Goal: Task Accomplishment & Management: Use online tool/utility

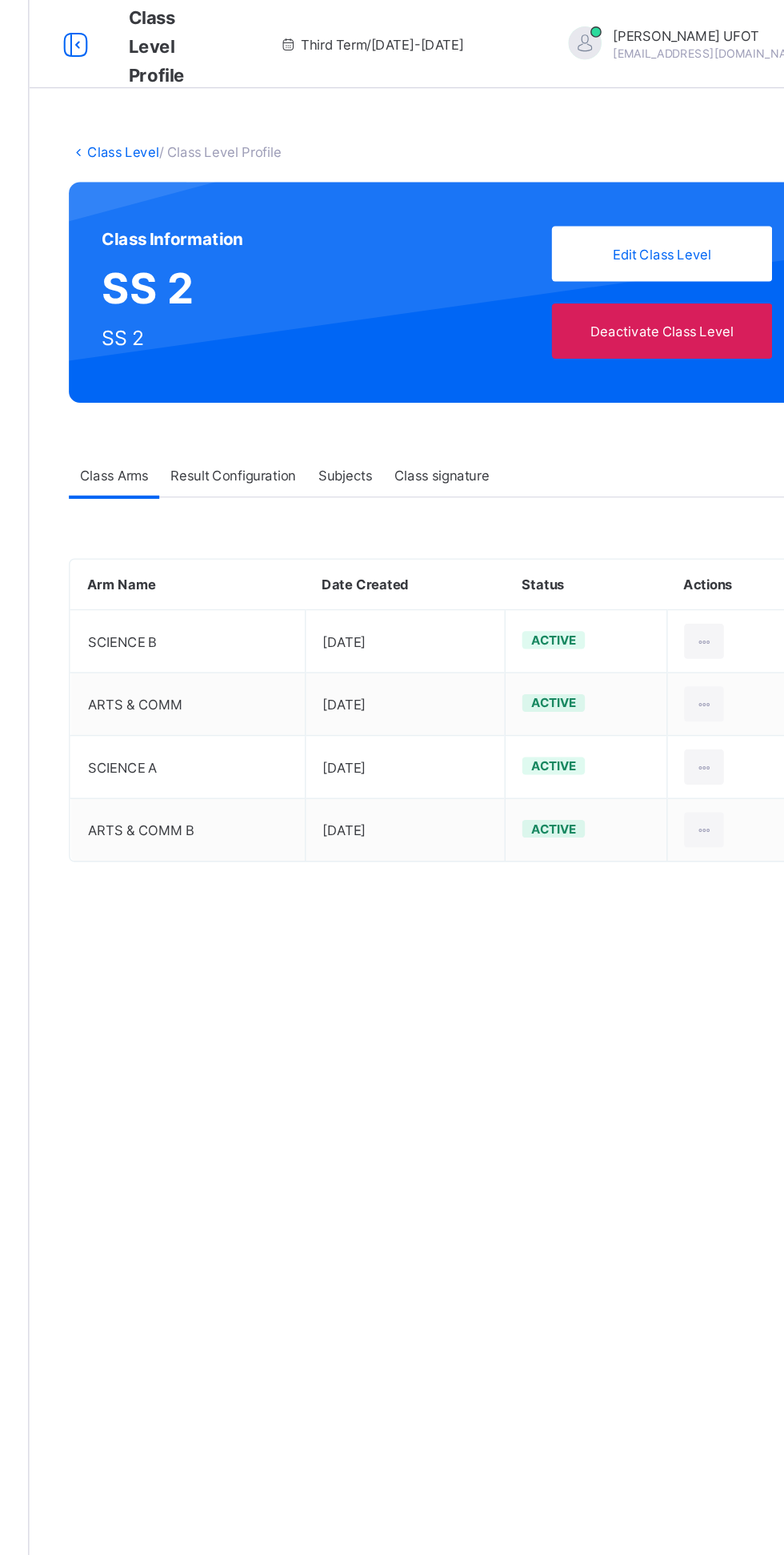
click at [353, 343] on span "Result Configuration" at bounding box center [340, 345] width 91 height 12
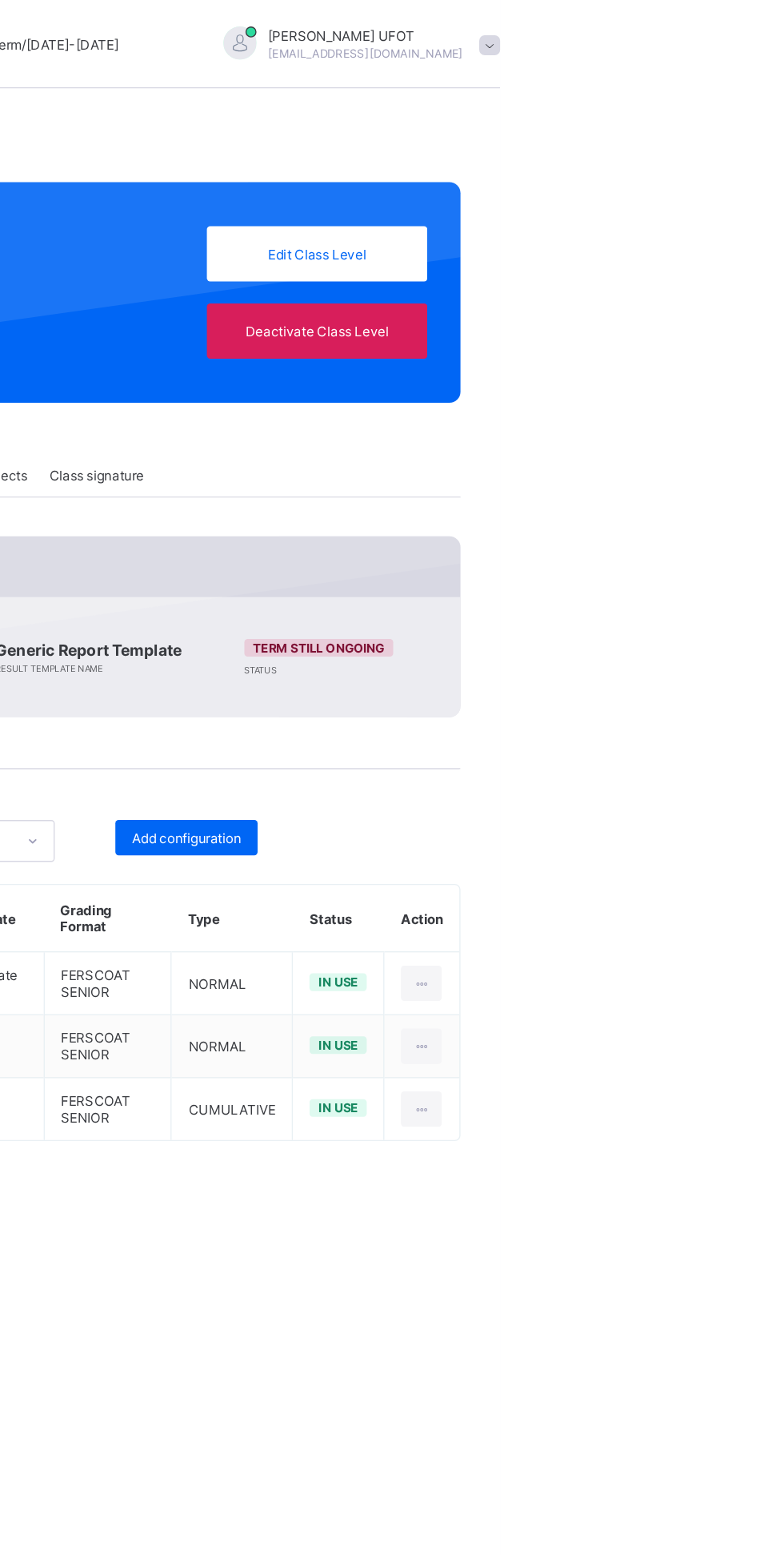
click at [736, 803] on div at bounding box center [728, 805] width 30 height 26
click at [705, 841] on div "Edit Configuration" at bounding box center [689, 841] width 93 height 16
type input "**********"
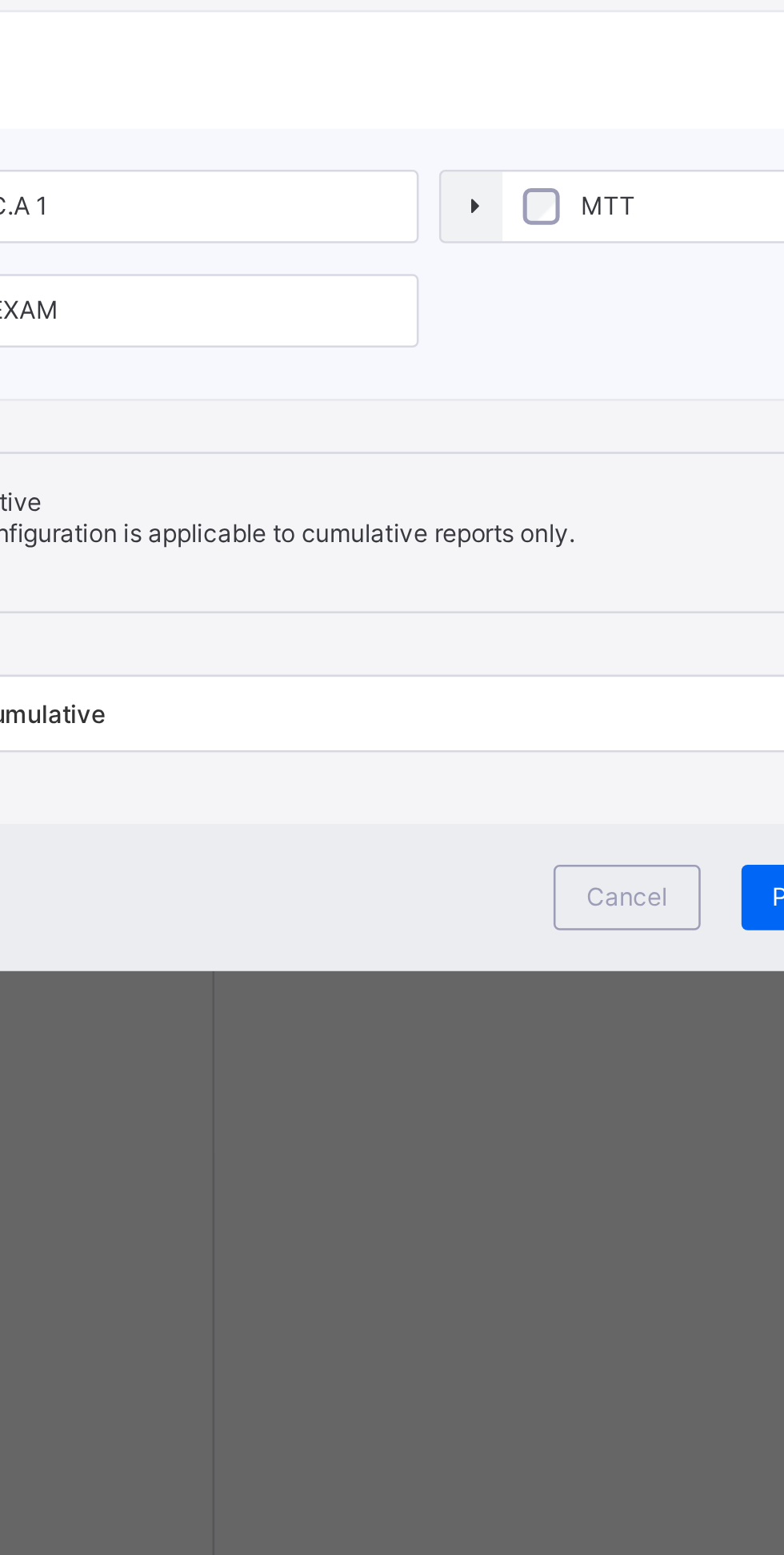
click at [131, 751] on span "C.A 1" at bounding box center [115, 745] width 31 height 12
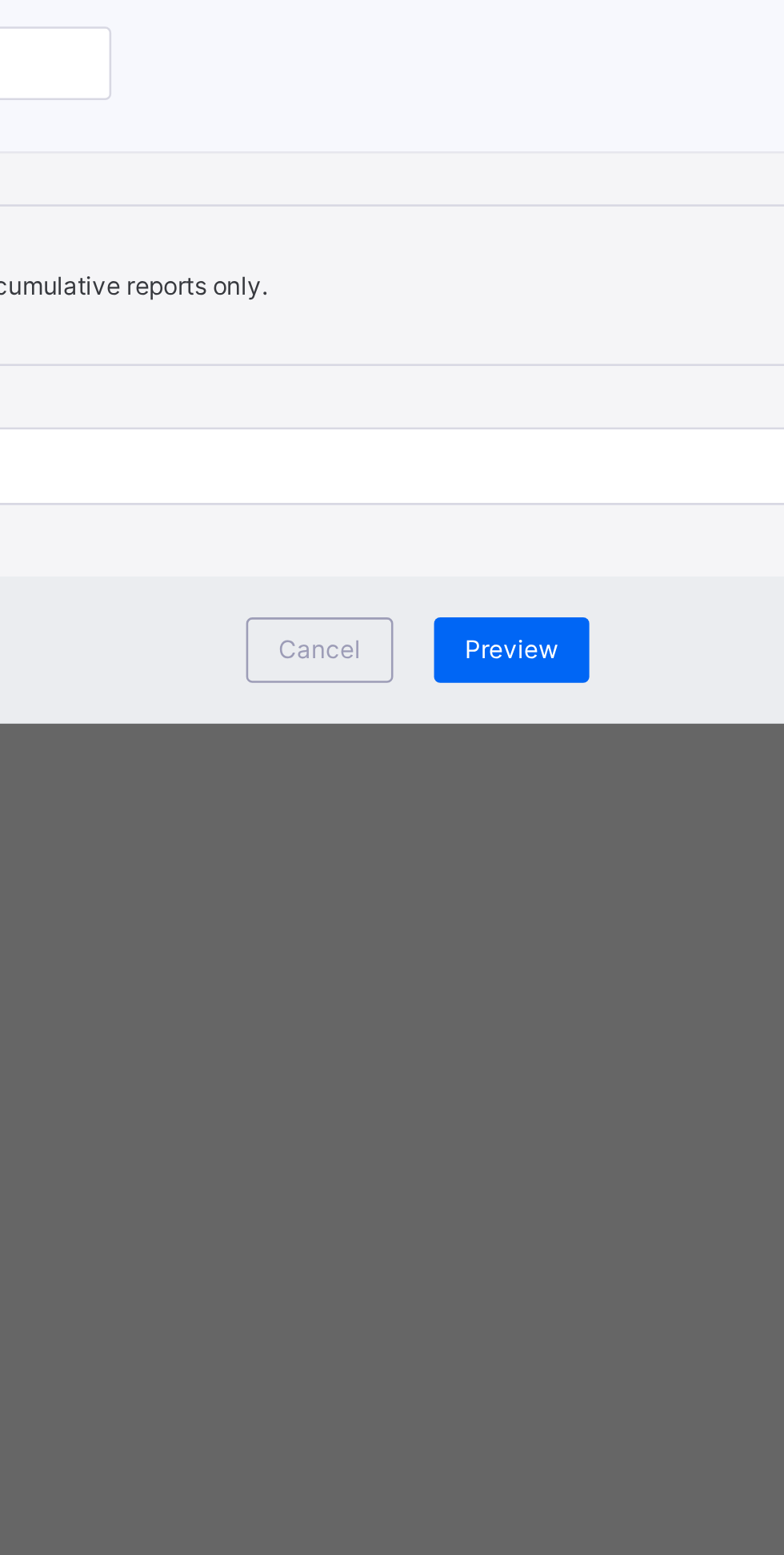
click at [460, 1028] on div "Preview" at bounding box center [428, 1016] width 60 height 26
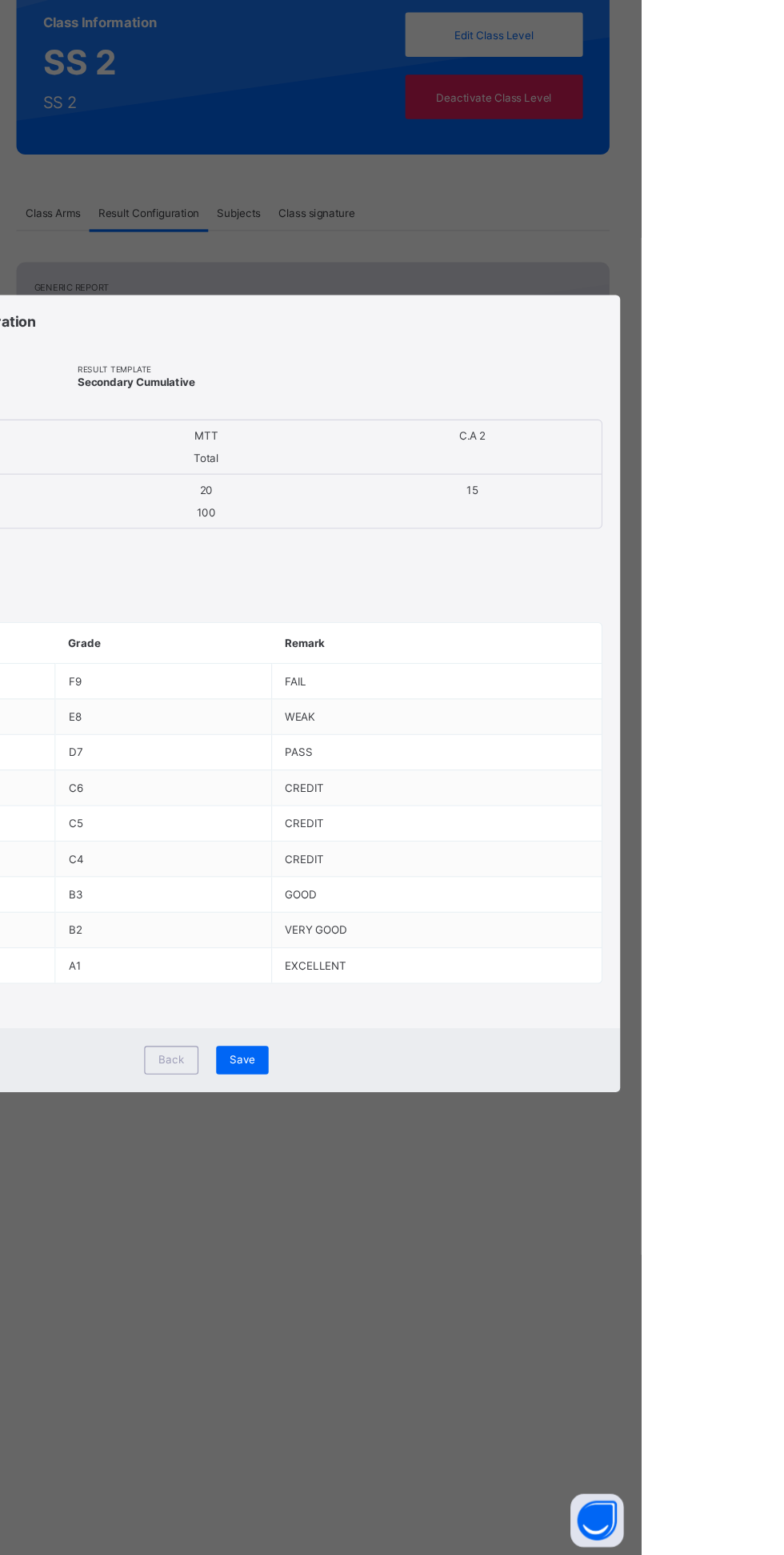
click at [448, 1122] on div "Save" at bounding box center [425, 1109] width 48 height 26
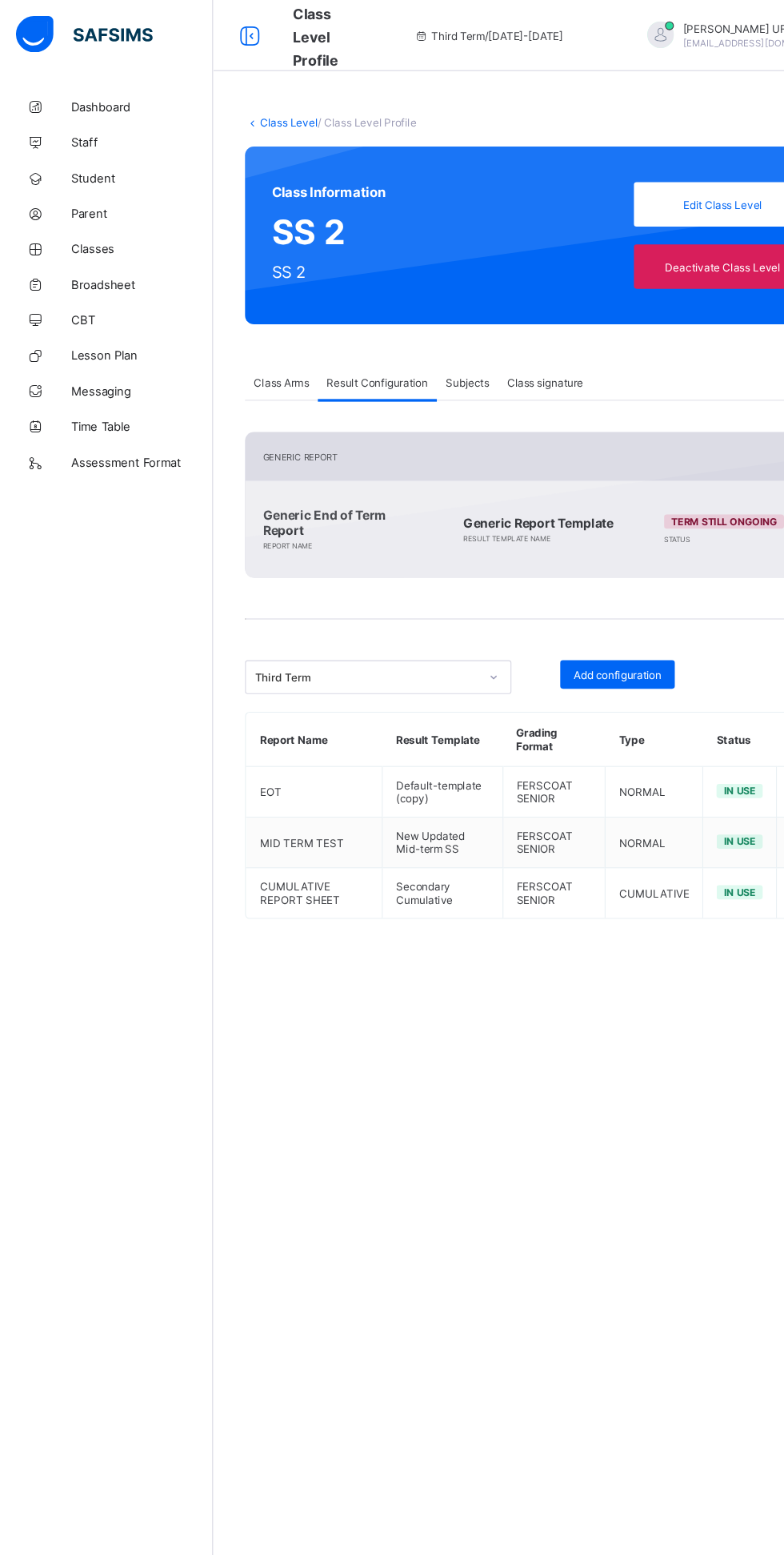
click at [161, 257] on span "Broadsheet" at bounding box center [128, 256] width 128 height 13
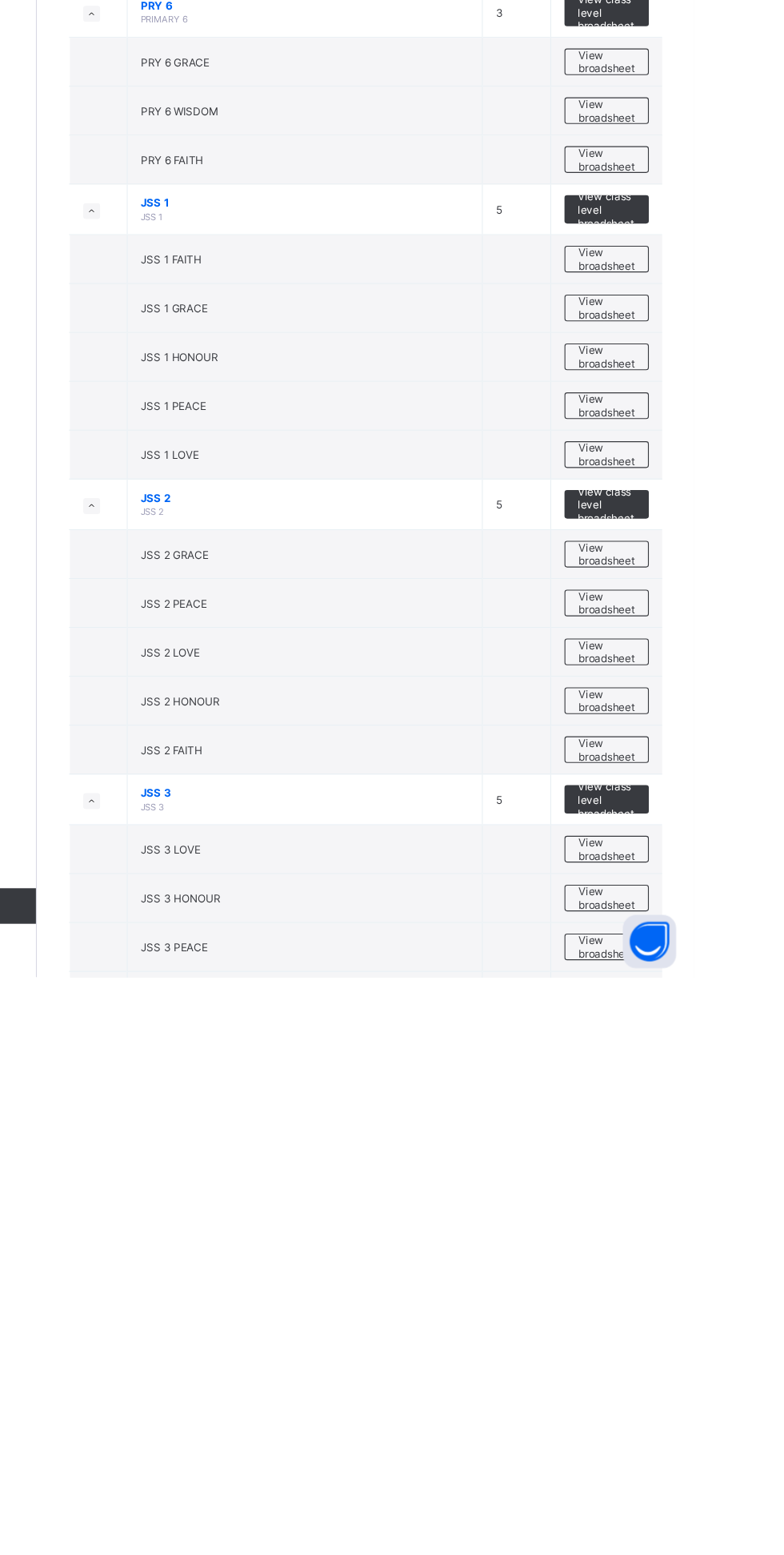
scroll to position [718, 0]
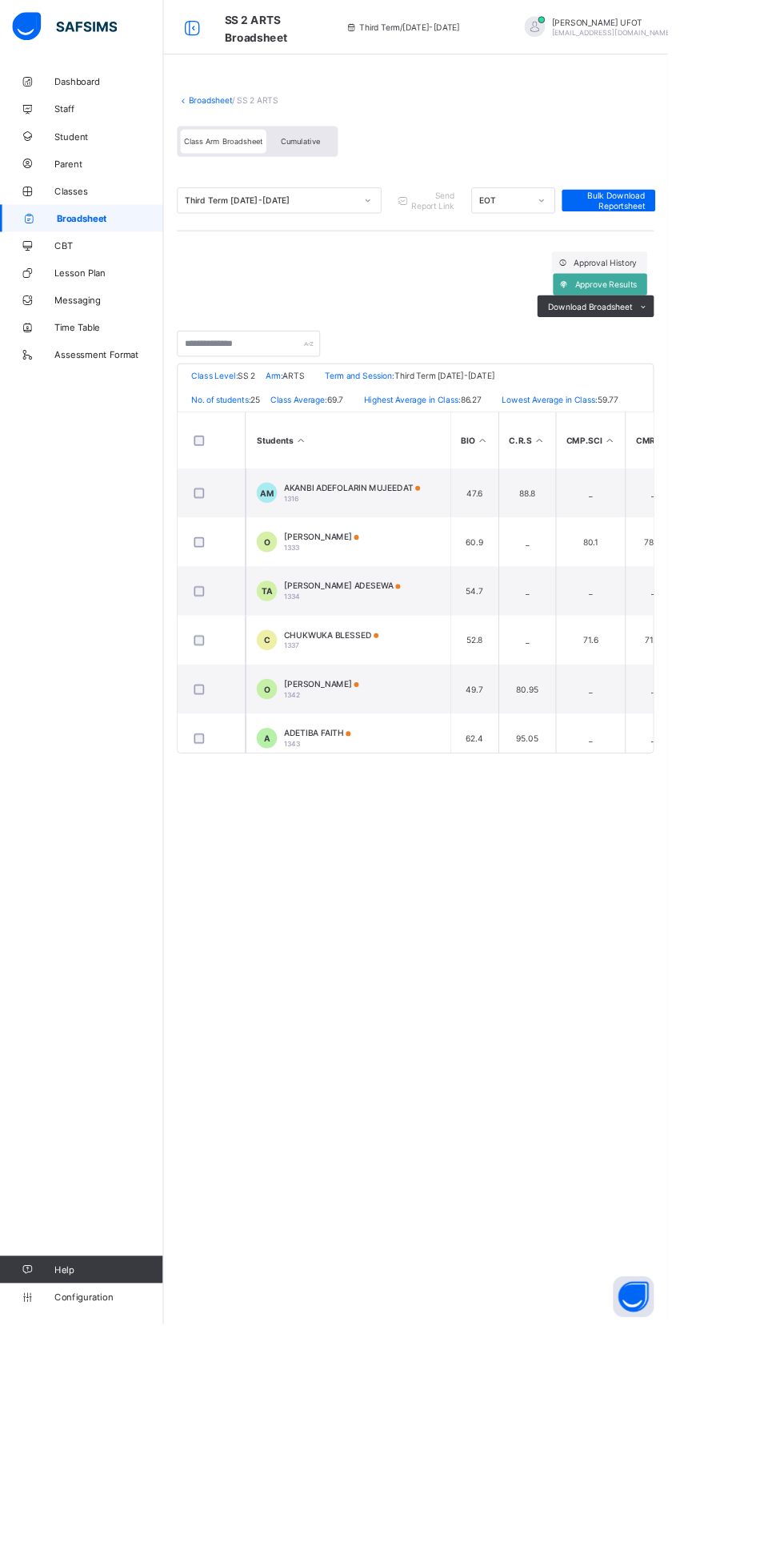
click at [385, 168] on div "Cumulative" at bounding box center [353, 166] width 80 height 28
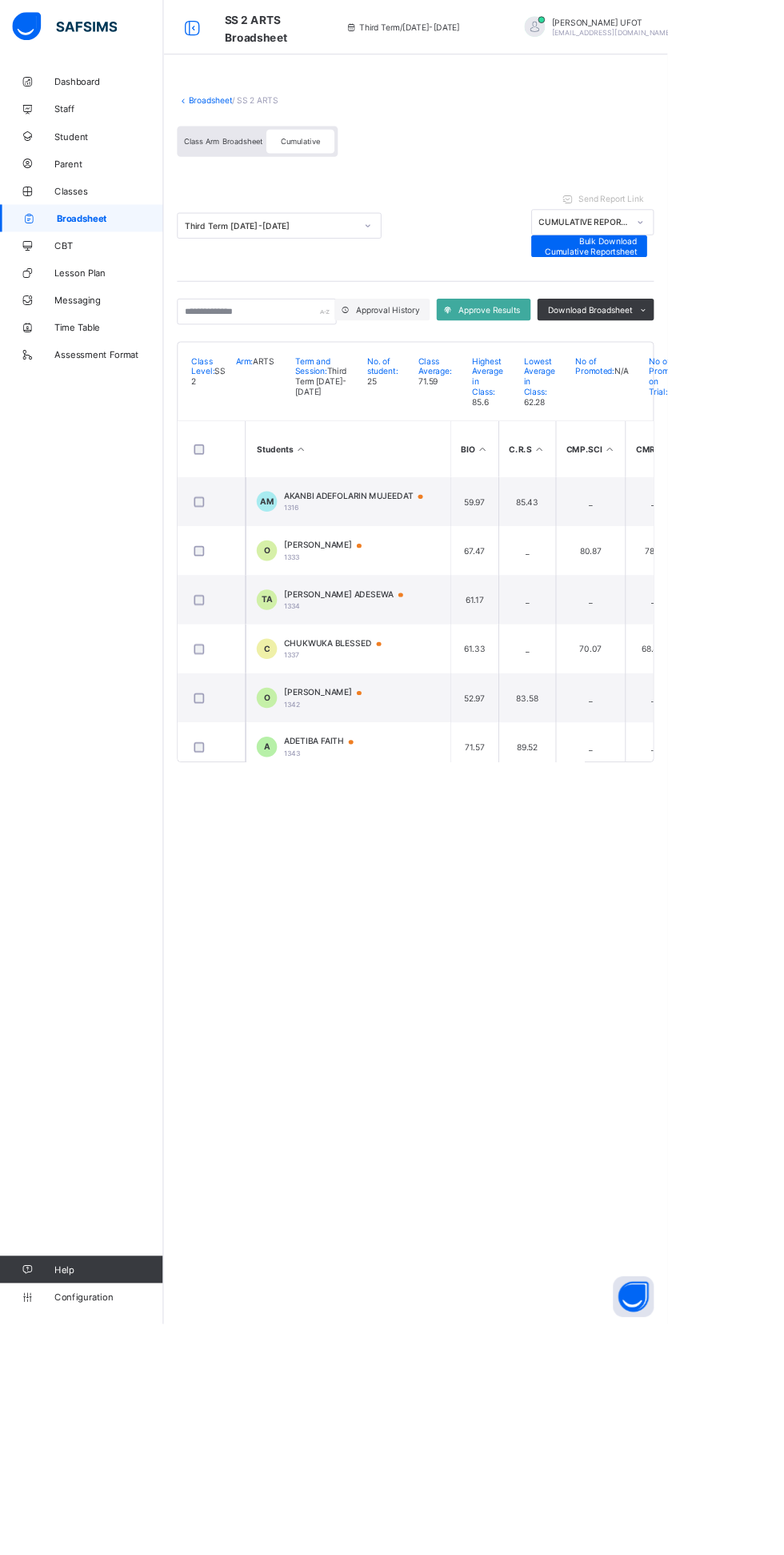
click at [743, 283] on span "Bulk Download Cumulative Reportsheet" at bounding box center [692, 289] width 112 height 24
click at [264, 118] on link "Broadsheet" at bounding box center [248, 118] width 52 height 12
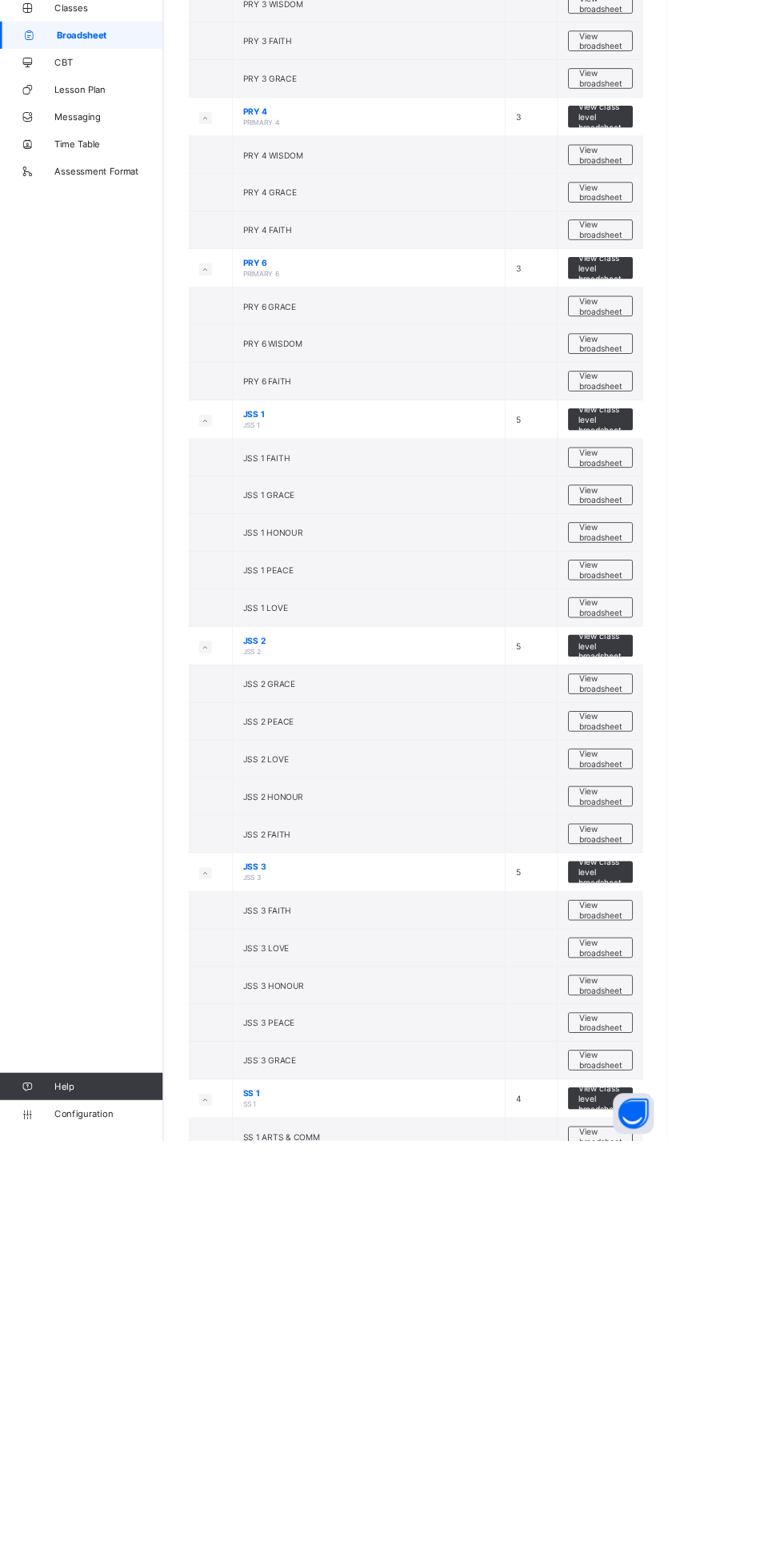
scroll to position [718, 0]
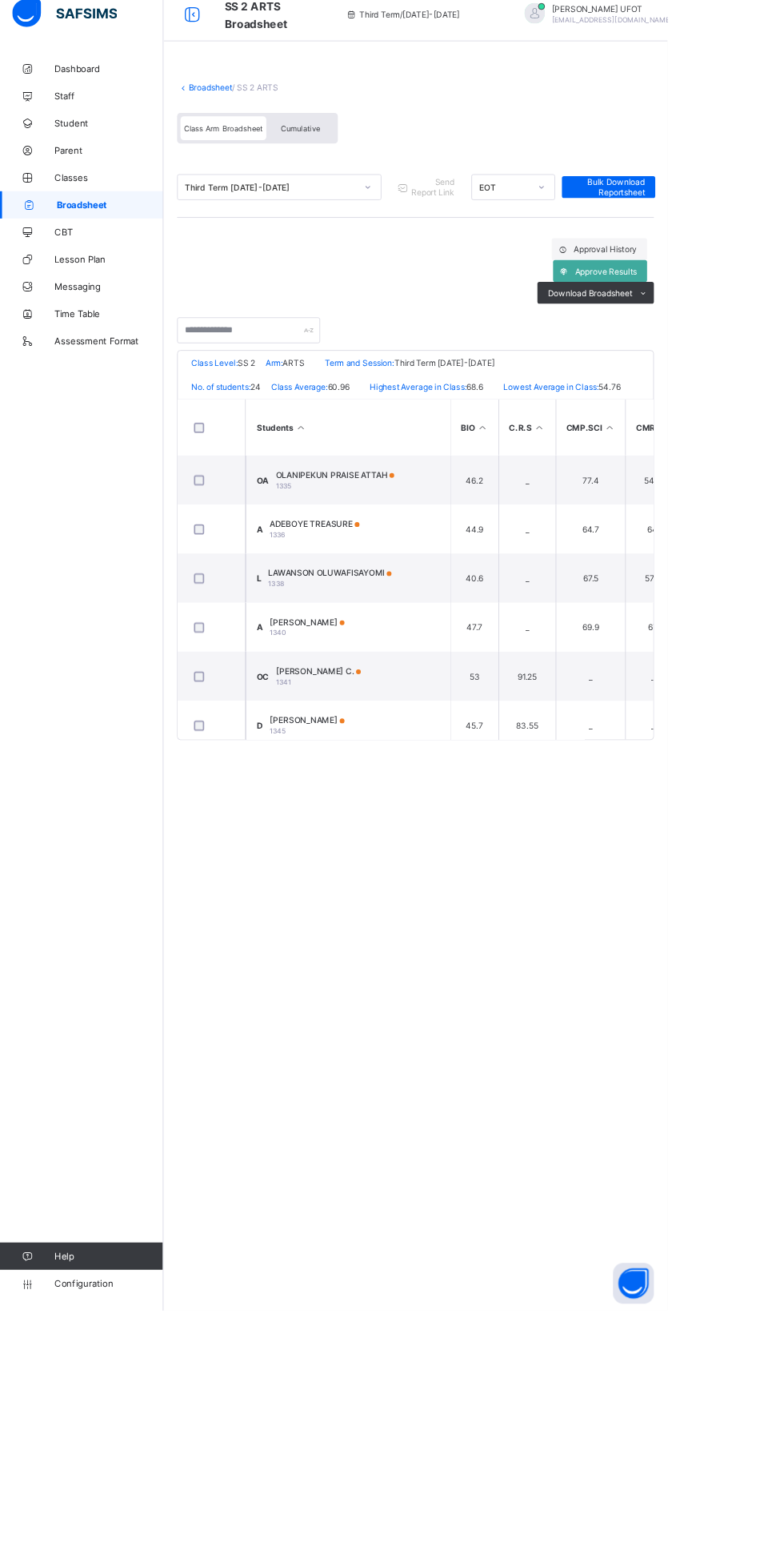
click at [377, 176] on div "Cumulative" at bounding box center [353, 166] width 80 height 28
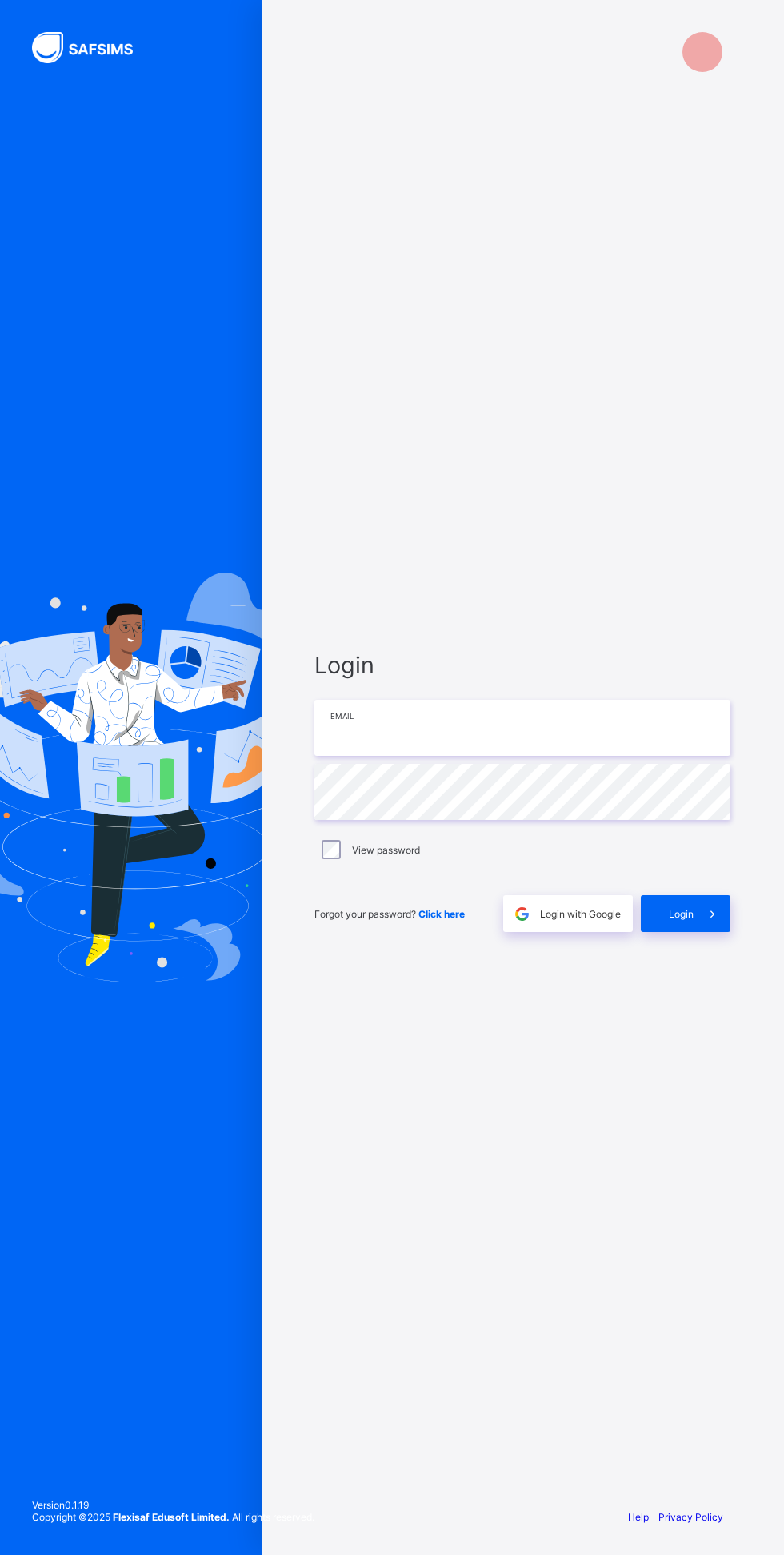
click at [491, 756] on input "email" at bounding box center [522, 728] width 416 height 57
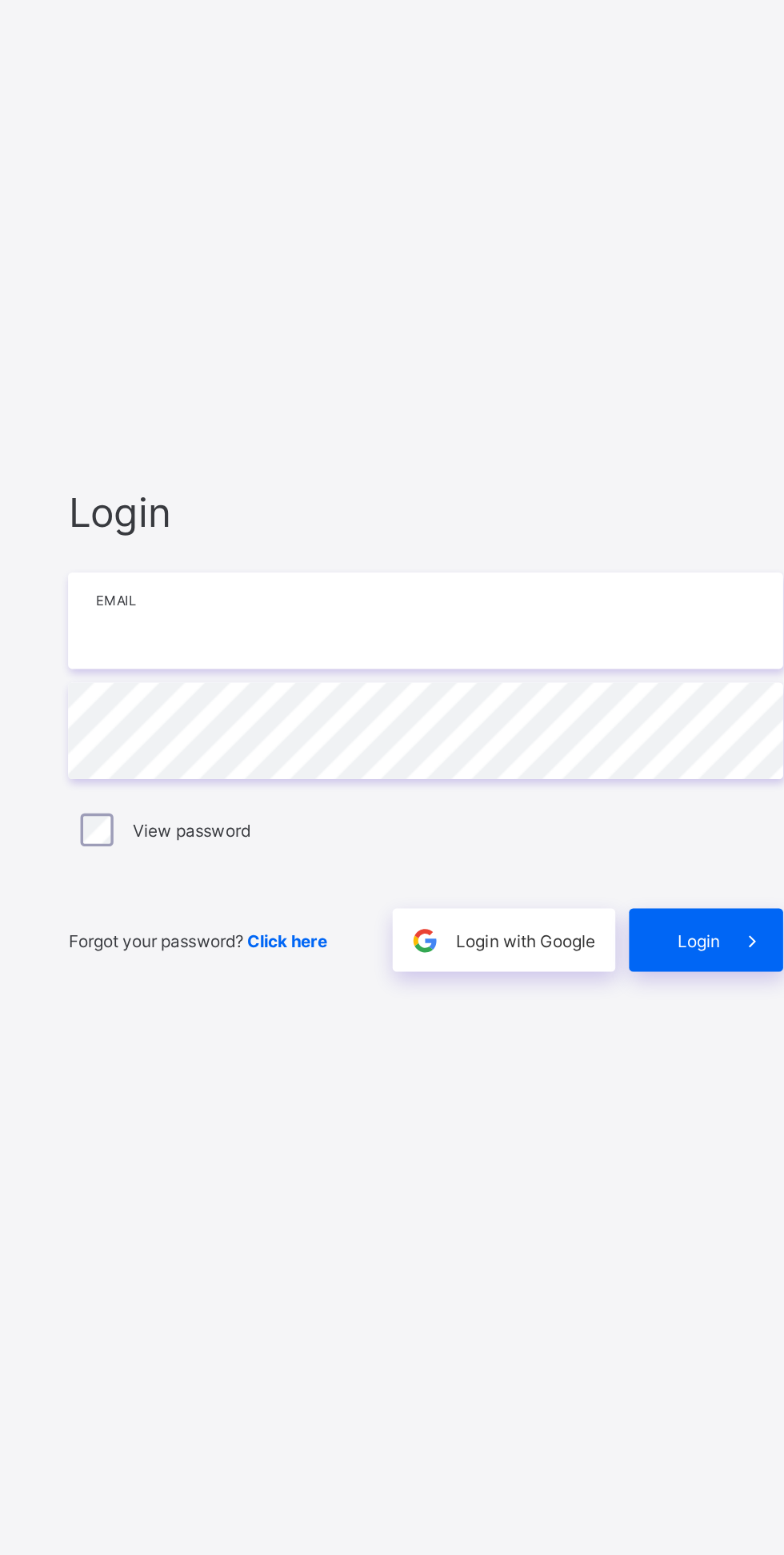
type input "**********"
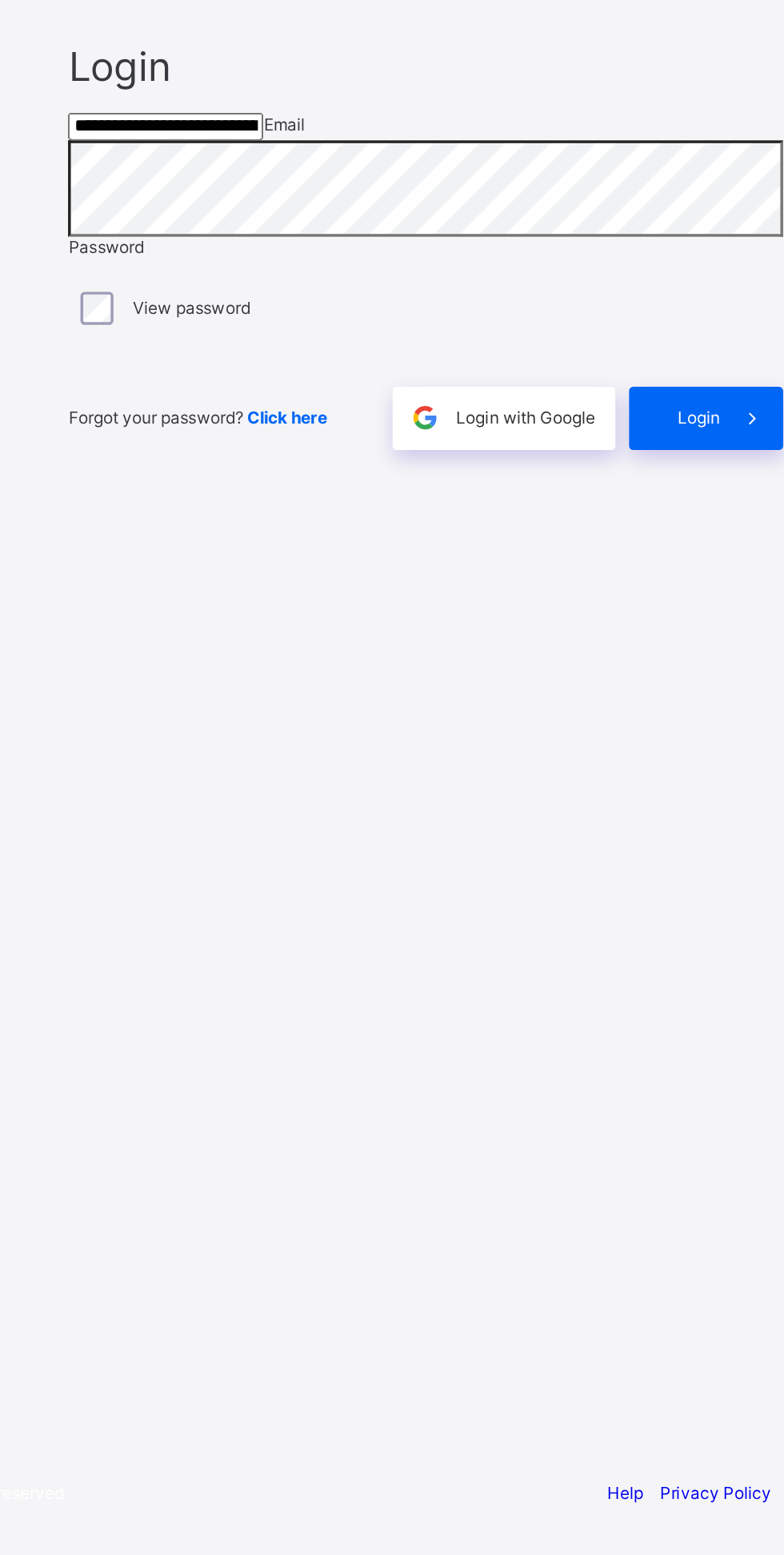
click at [689, 910] on div "Login" at bounding box center [686, 892] width 89 height 37
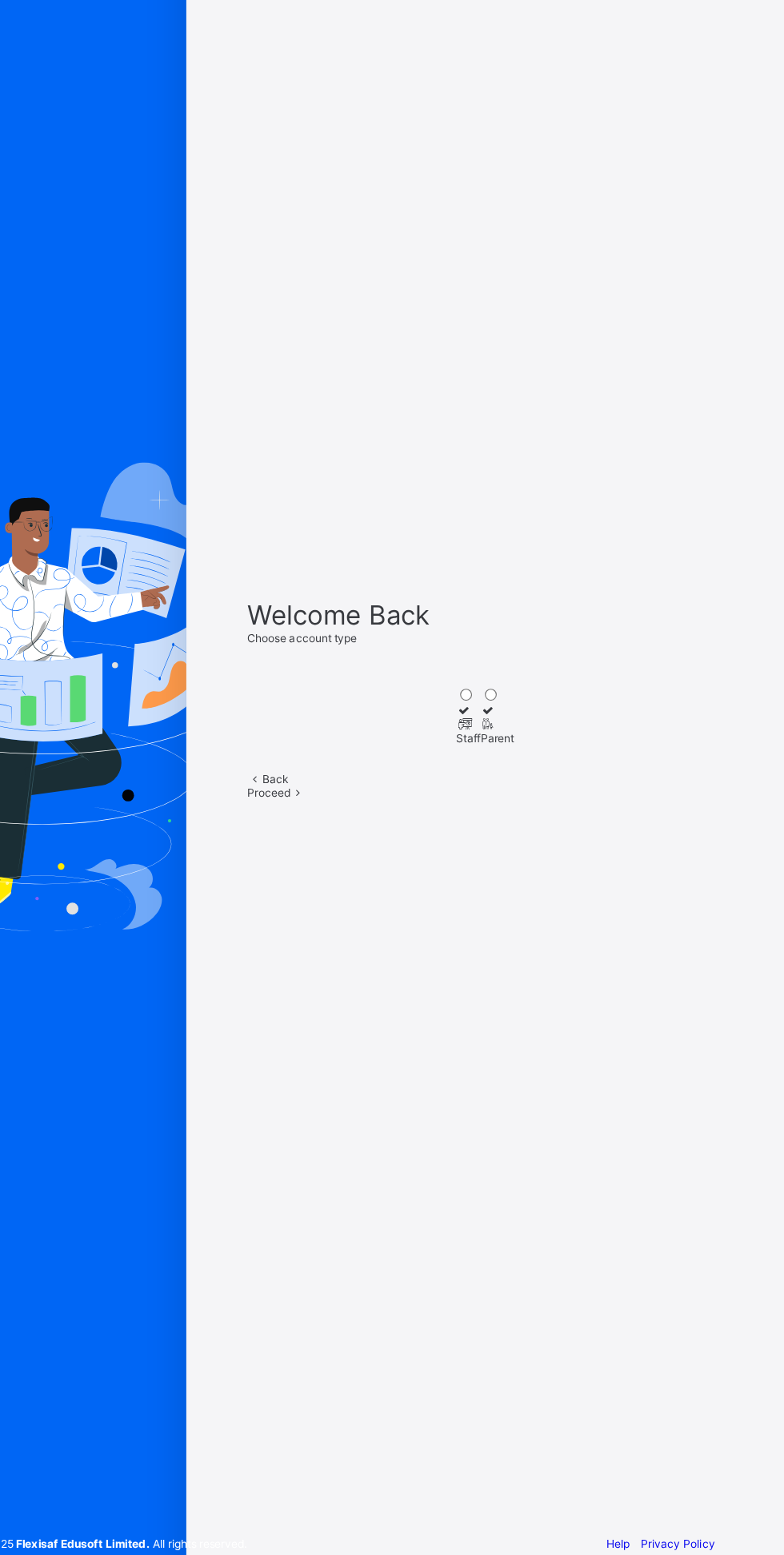
scroll to position [60, 0]
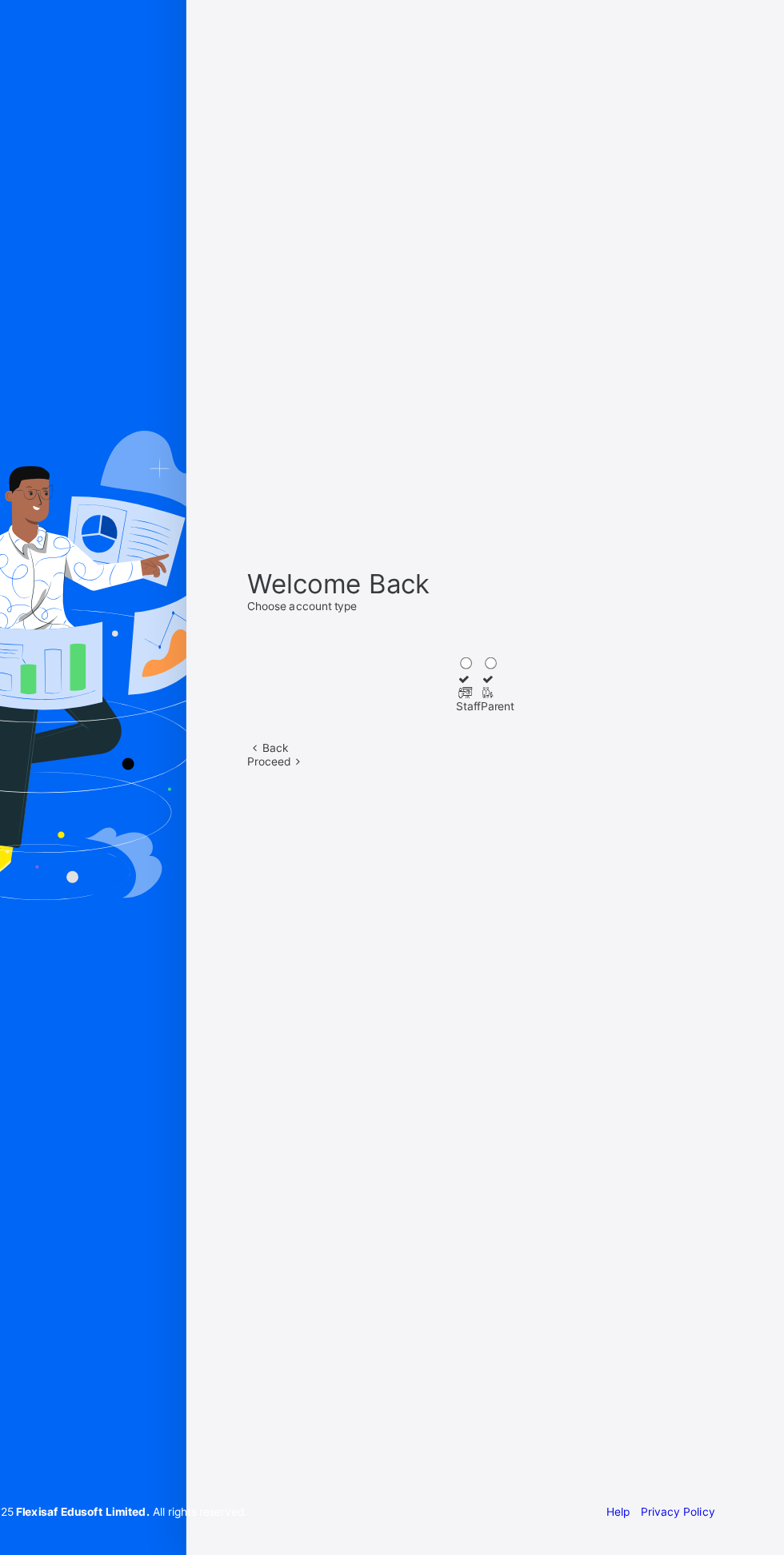
click at [497, 795] on icon at bounding box center [504, 801] width 14 height 12
click at [366, 868] on icon at bounding box center [359, 861] width 14 height 12
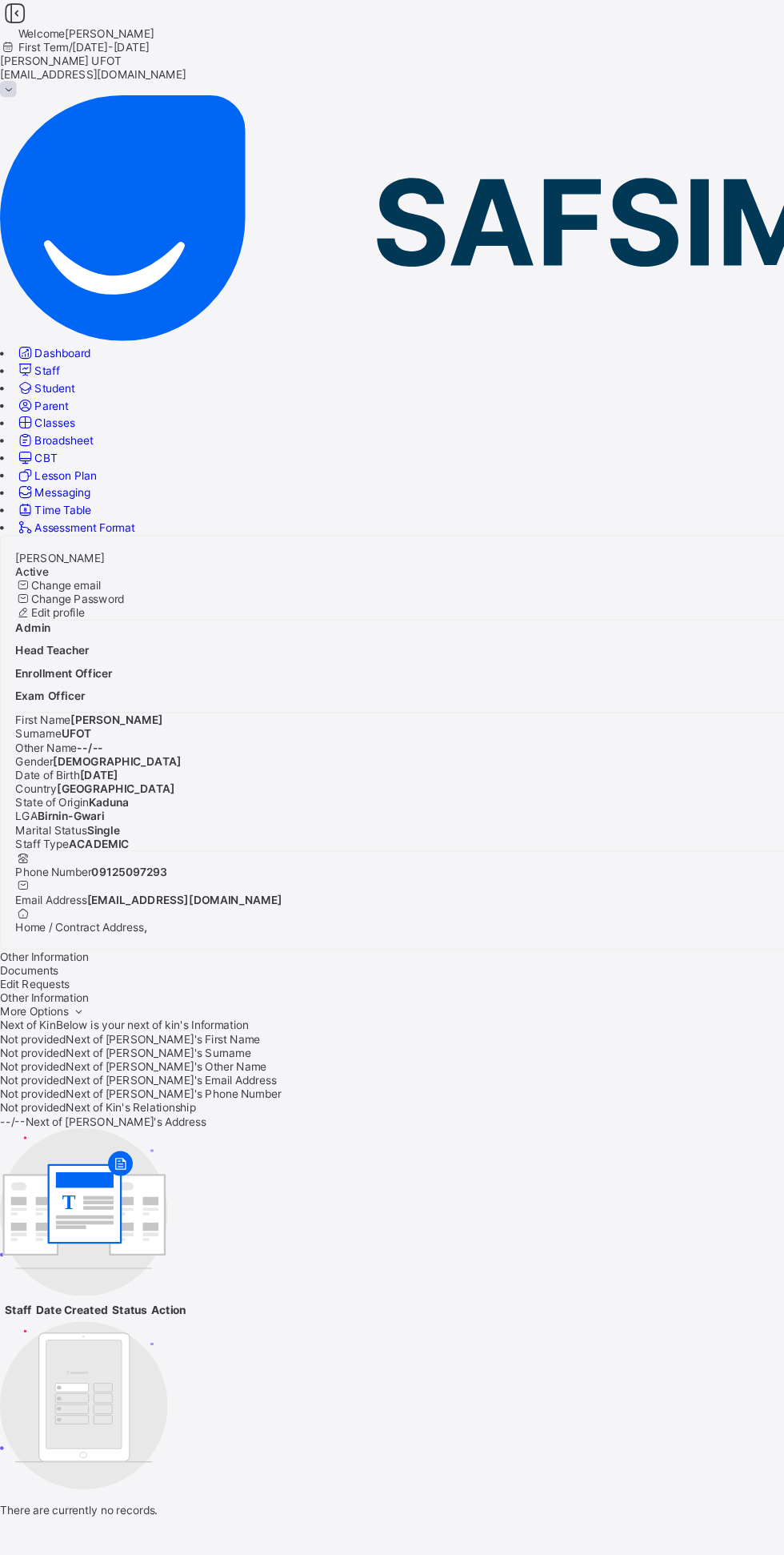
click at [81, 379] on span "Broadsheet" at bounding box center [56, 385] width 52 height 12
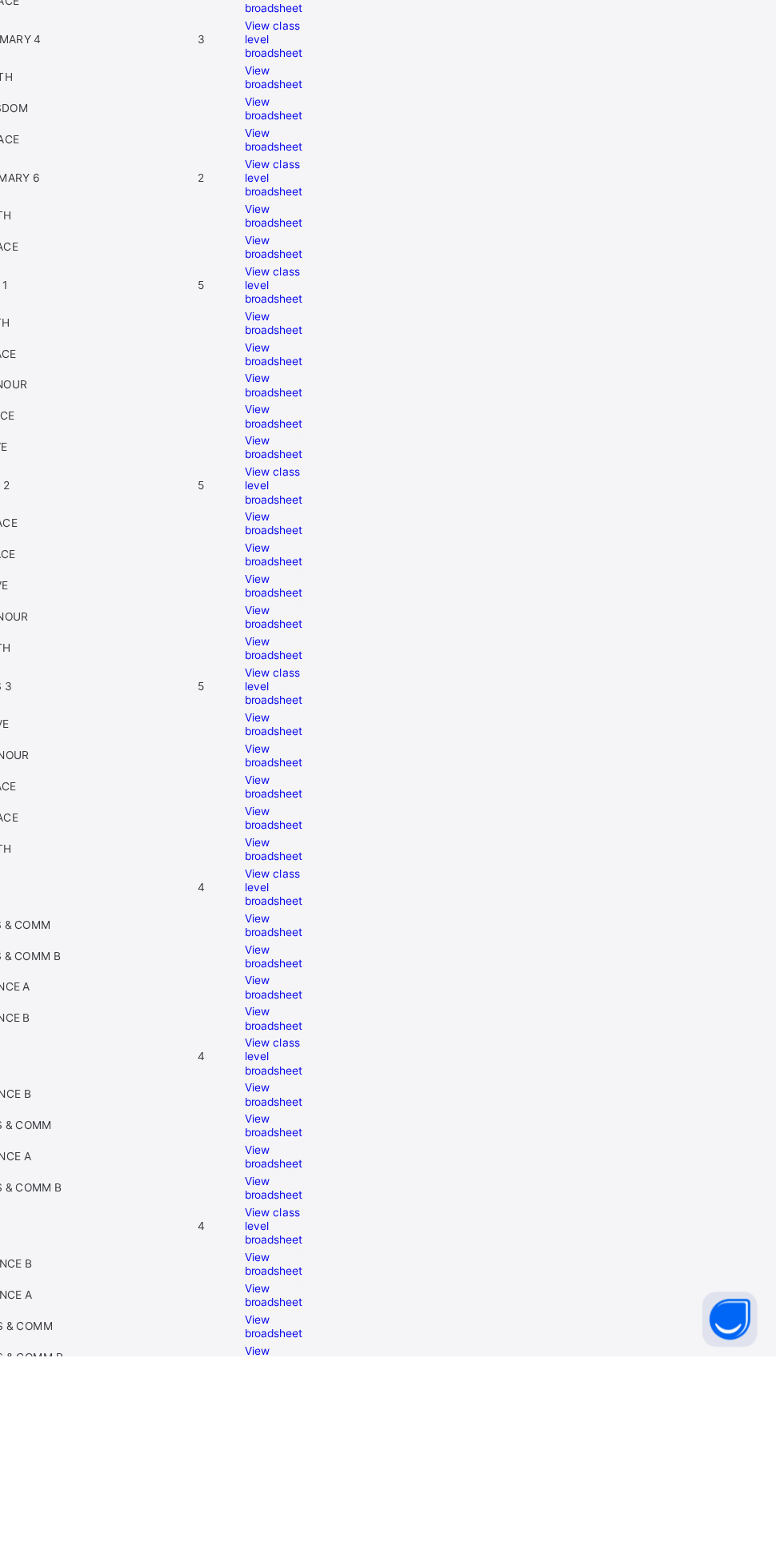
scroll to position [630, 0]
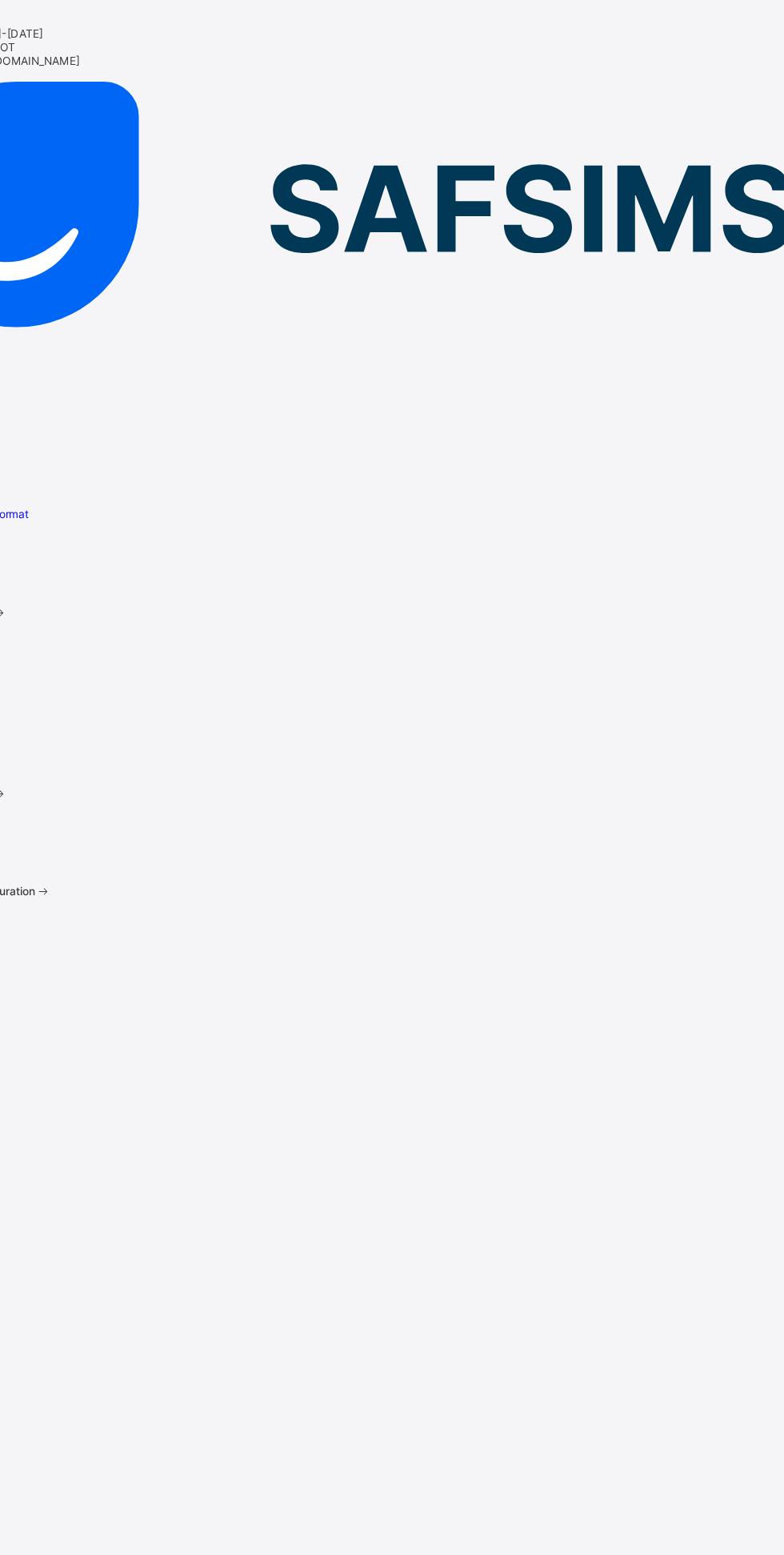
click at [0, 833] on span at bounding box center [0, 833] width 0 height 0
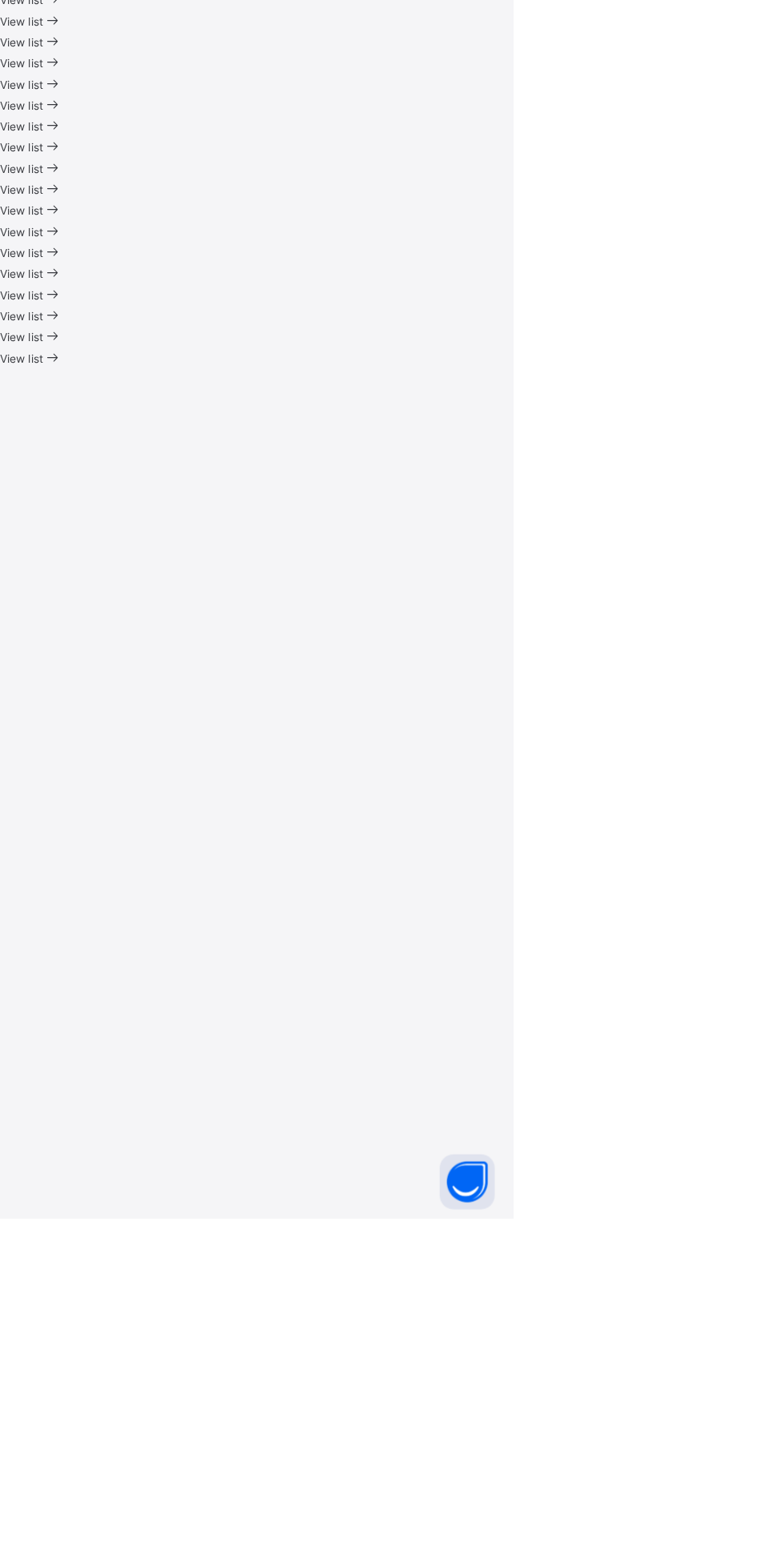
click at [390, 755] on icon at bounding box center [381, 747] width 17 height 15
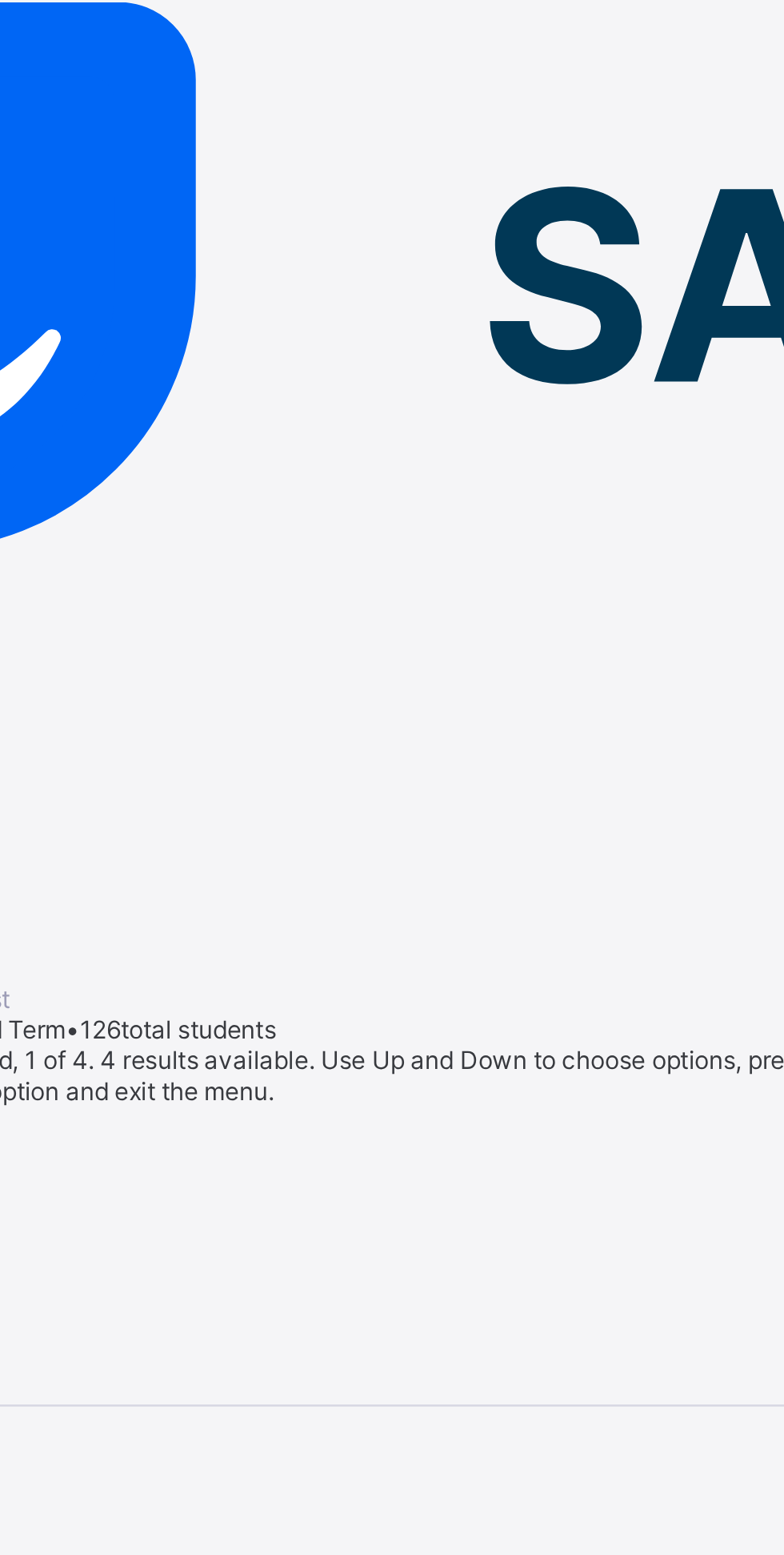
click at [265, 556] on div "ARTS & COMM" at bounding box center [392, 562] width 784 height 12
